Goal: Entertainment & Leisure: Consume media (video, audio)

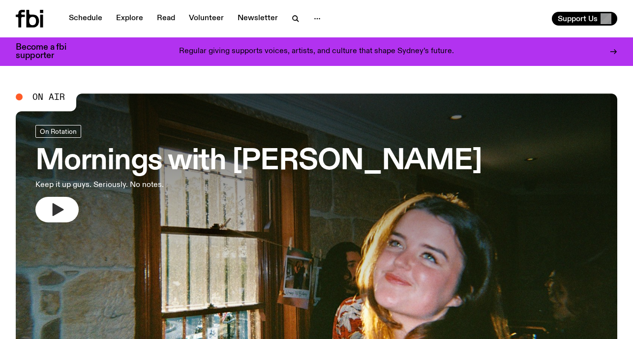
click at [69, 208] on button "button" at bounding box center [56, 210] width 43 height 26
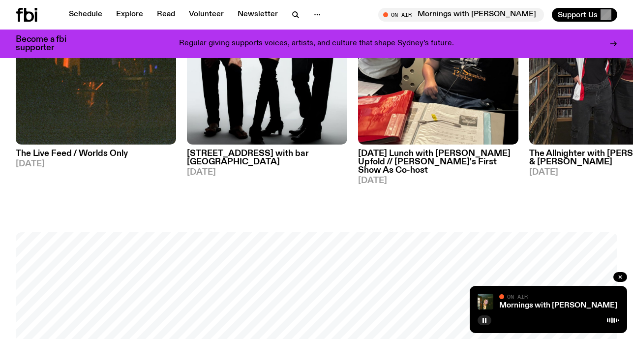
scroll to position [638, 0]
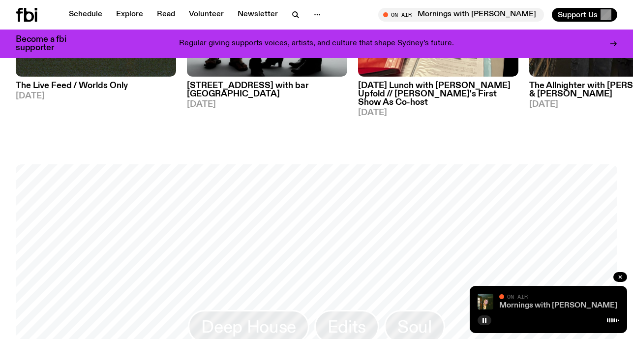
click at [567, 308] on link "Mornings with [PERSON_NAME]" at bounding box center [558, 305] width 118 height 8
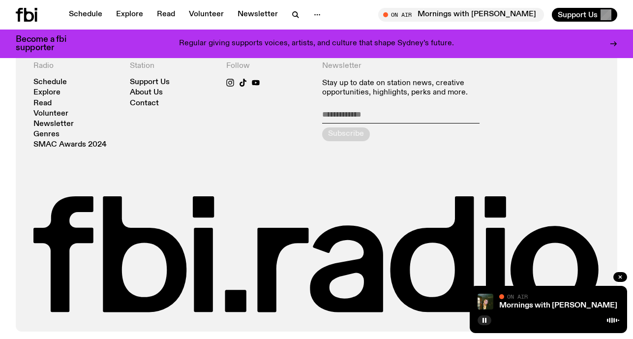
scroll to position [289, 0]
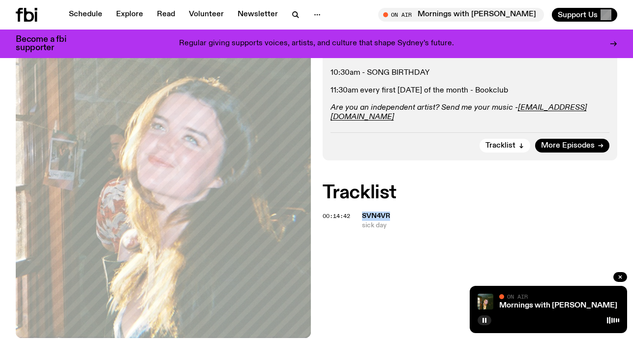
click at [383, 212] on span "svn4vr" at bounding box center [376, 215] width 28 height 7
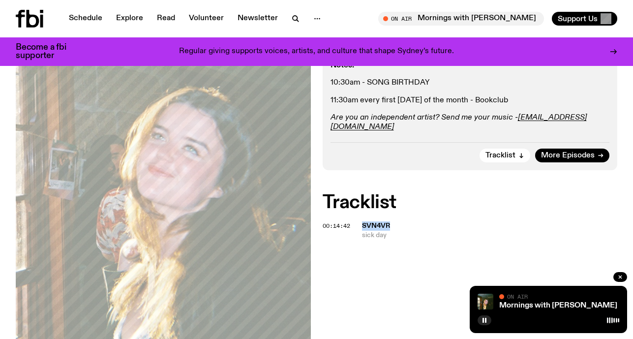
scroll to position [0, 0]
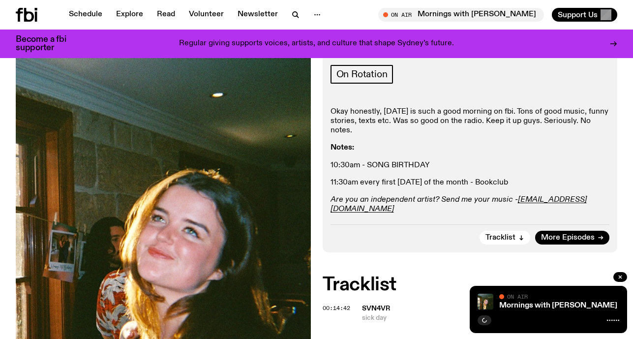
scroll to position [197, 0]
click at [481, 317] on button "button" at bounding box center [484, 320] width 14 height 10
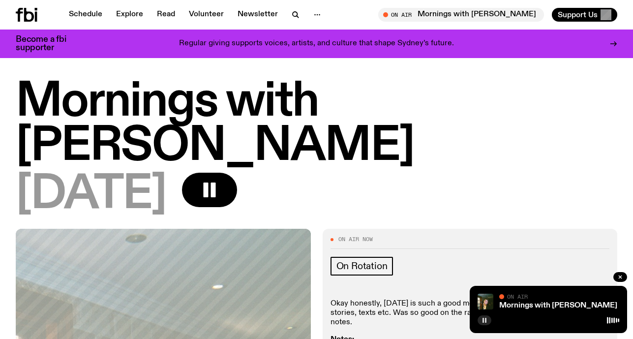
scroll to position [0, 0]
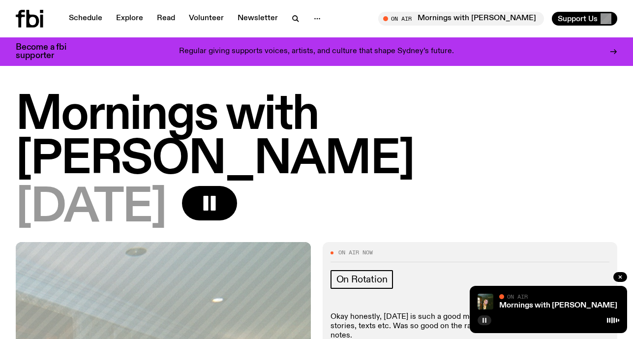
click at [485, 322] on rect "button" at bounding box center [485, 320] width 1 height 5
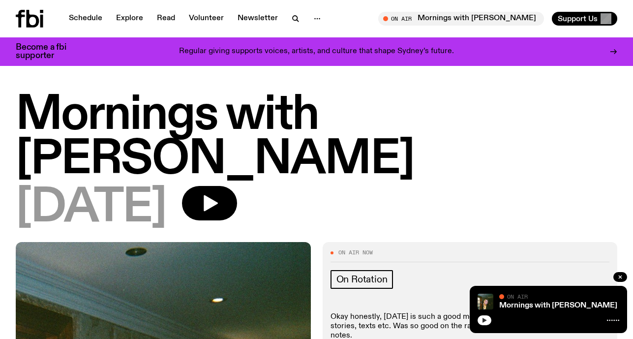
click at [486, 322] on icon "button" at bounding box center [484, 320] width 6 height 6
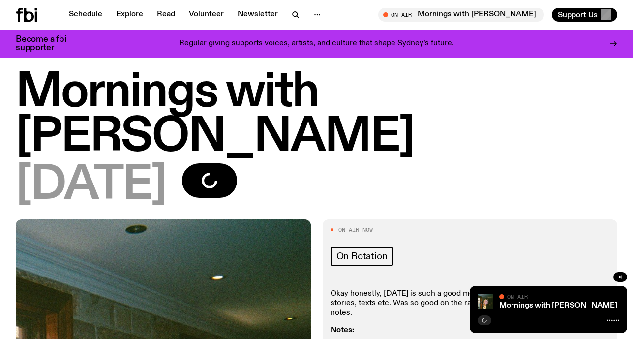
scroll to position [20, 0]
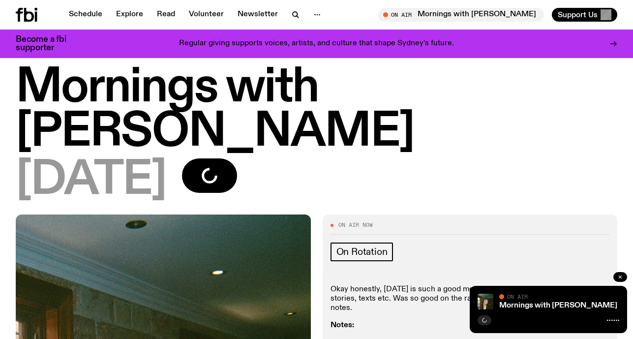
click at [619, 276] on icon "button" at bounding box center [620, 277] width 6 height 6
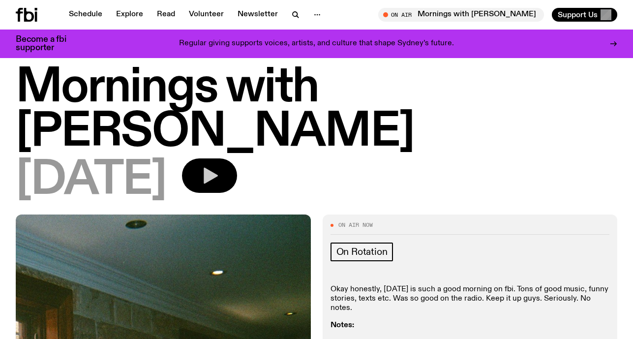
click at [237, 158] on button "button" at bounding box center [209, 175] width 55 height 34
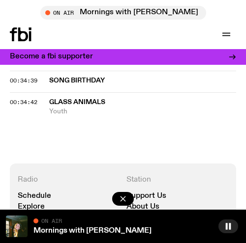
scroll to position [822, 0]
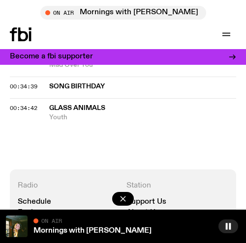
click at [90, 109] on span "glass animals" at bounding box center [77, 108] width 56 height 7
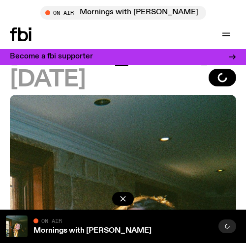
scroll to position [66, 0]
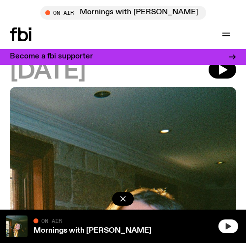
click at [230, 228] on icon "button" at bounding box center [228, 227] width 8 height 8
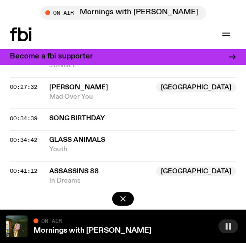
scroll to position [790, 0]
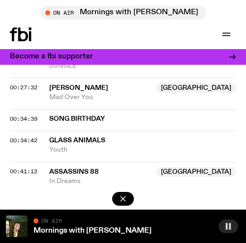
click at [80, 171] on span "Assassins 88" at bounding box center [74, 172] width 50 height 7
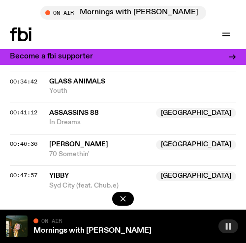
scroll to position [862, 0]
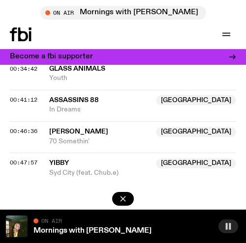
click at [82, 131] on span "Tasman Keith" at bounding box center [78, 131] width 59 height 7
click at [70, 163] on span "Yibby" at bounding box center [99, 163] width 101 height 9
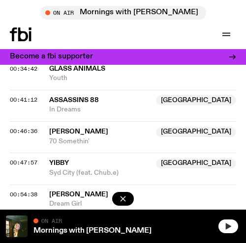
click at [228, 227] on icon "button" at bounding box center [228, 226] width 5 height 6
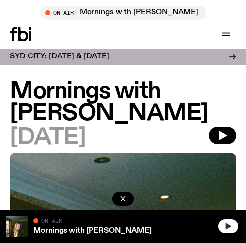
click at [233, 223] on button "button" at bounding box center [228, 227] width 20 height 14
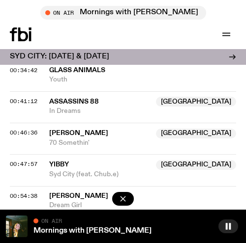
scroll to position [904, 0]
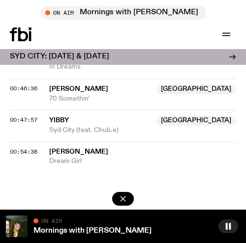
click at [79, 152] on span "Corey Lingo" at bounding box center [78, 152] width 59 height 7
click at [51, 55] on h3 "SYD CITY: [DATE] & [DATE]" at bounding box center [59, 56] width 99 height 7
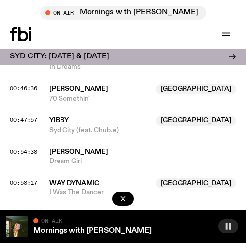
click at [230, 225] on rect "button" at bounding box center [230, 226] width 2 height 6
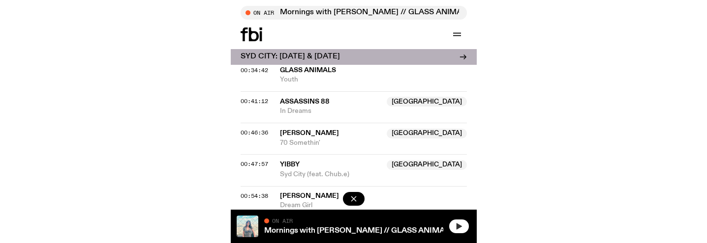
scroll to position [897, 0]
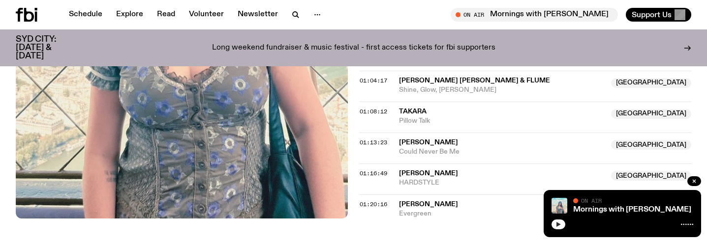
click at [245, 224] on button "button" at bounding box center [558, 225] width 14 height 10
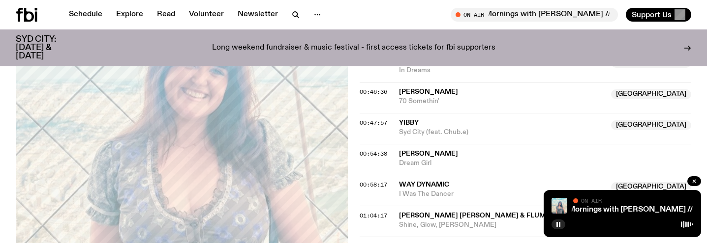
scroll to position [859, 0]
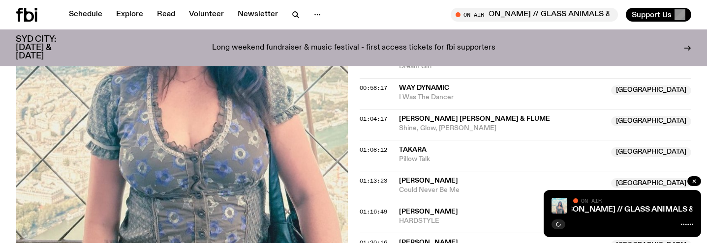
click at [23, 16] on icon at bounding box center [27, 15] width 22 height 14
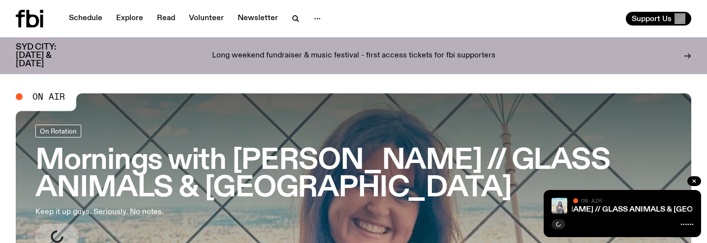
click at [35, 16] on icon at bounding box center [33, 19] width 13 height 18
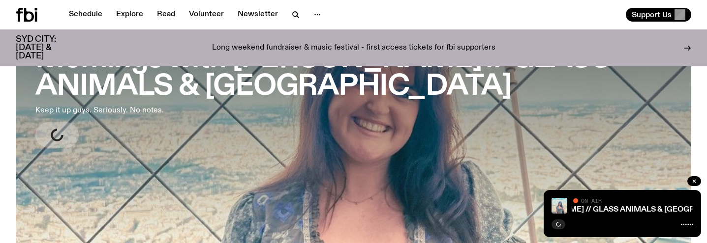
scroll to position [93, 0]
click at [245, 182] on icon "button" at bounding box center [694, 182] width 6 height 6
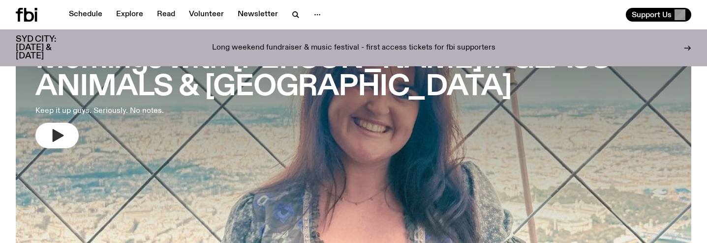
click at [56, 141] on icon "button" at bounding box center [57, 136] width 16 height 16
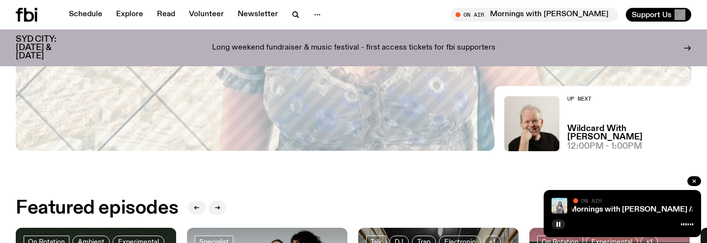
scroll to position [316, 0]
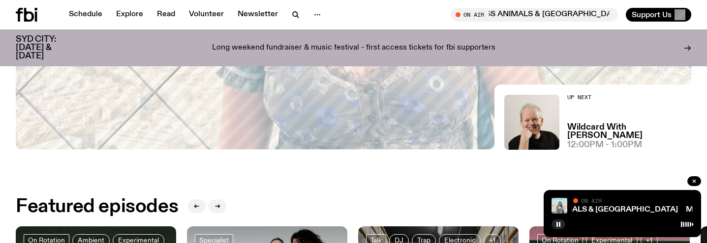
click at [245, 225] on div "Mornings with Freya Shields // GLASS ANIMALS & SYD CITY Mornings with Freya Shi…" at bounding box center [621, 213] width 157 height 47
click at [245, 223] on rect "button" at bounding box center [556, 224] width 1 height 5
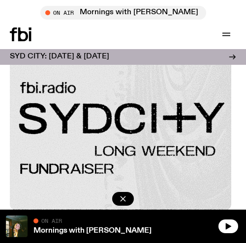
scroll to position [206, 0]
